Goal: Task Accomplishment & Management: Complete application form

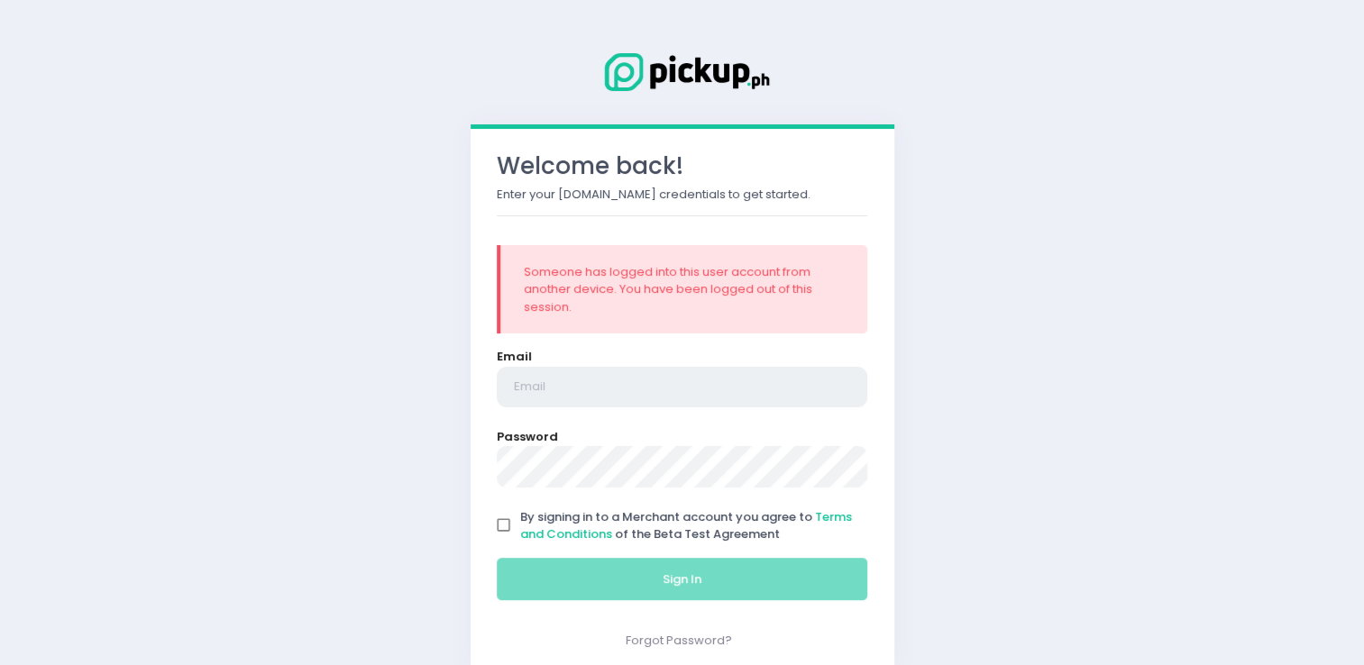
click at [628, 388] on input "email" at bounding box center [683, 387] width 372 height 41
type input "[EMAIL_ADDRESS][DOMAIN_NAME]"
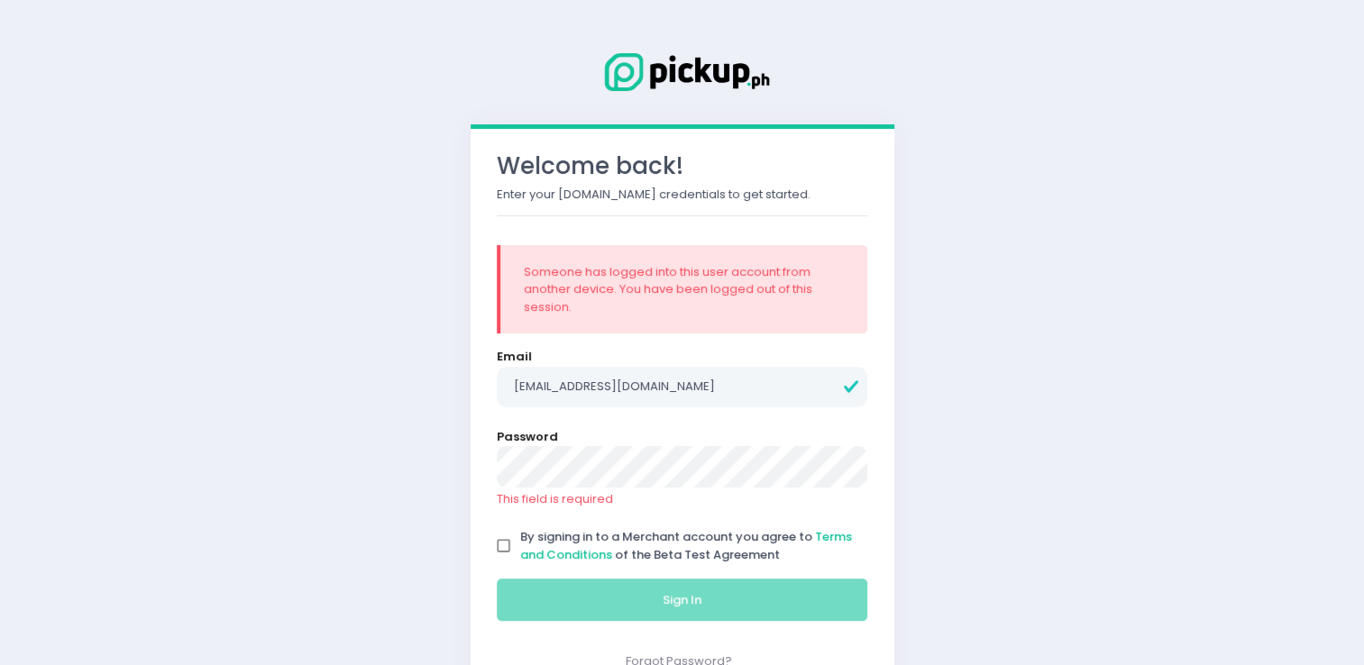
click at [506, 519] on form "Email [EMAIL_ADDRESS][DOMAIN_NAME] Password This field is required By signing i…" at bounding box center [683, 489] width 372 height 282
click at [505, 545] on input "By signing in to a Merchant account you agree to Terms and Conditions of the Be…" at bounding box center [504, 546] width 34 height 34
checkbox input "true"
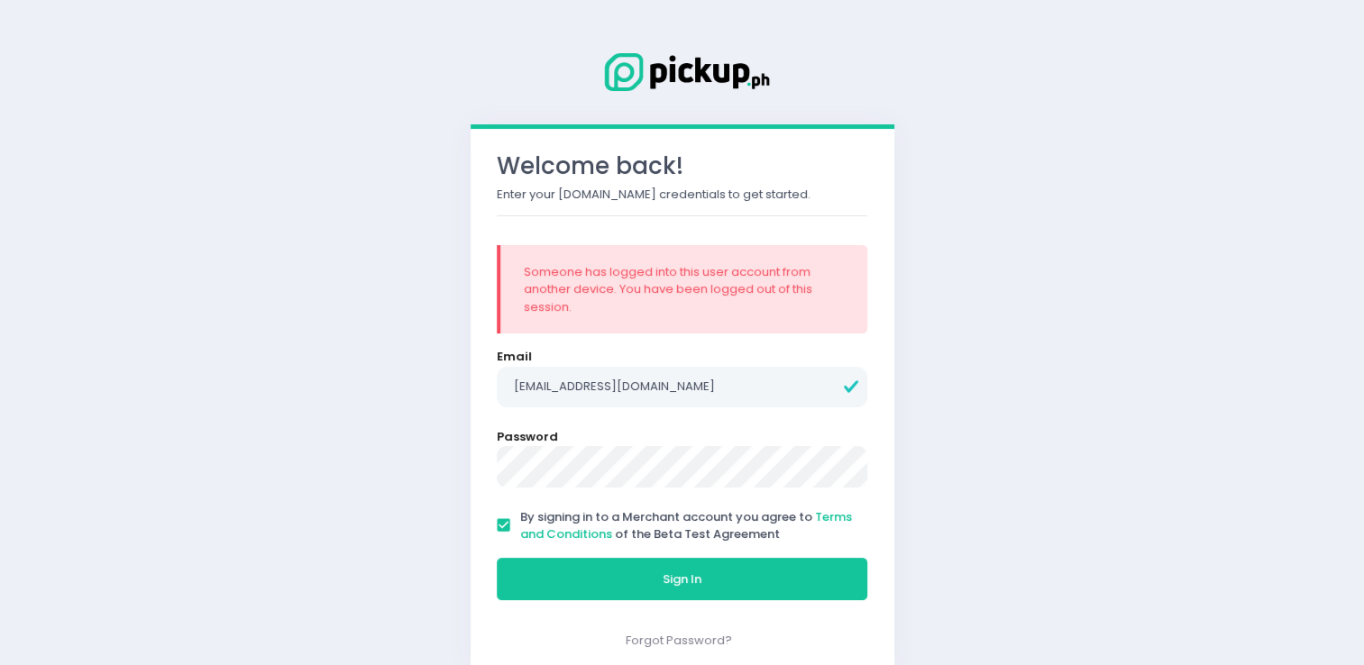
click at [497, 558] on button "Sign In" at bounding box center [683, 579] width 372 height 43
